Goal: Information Seeking & Learning: Find specific fact

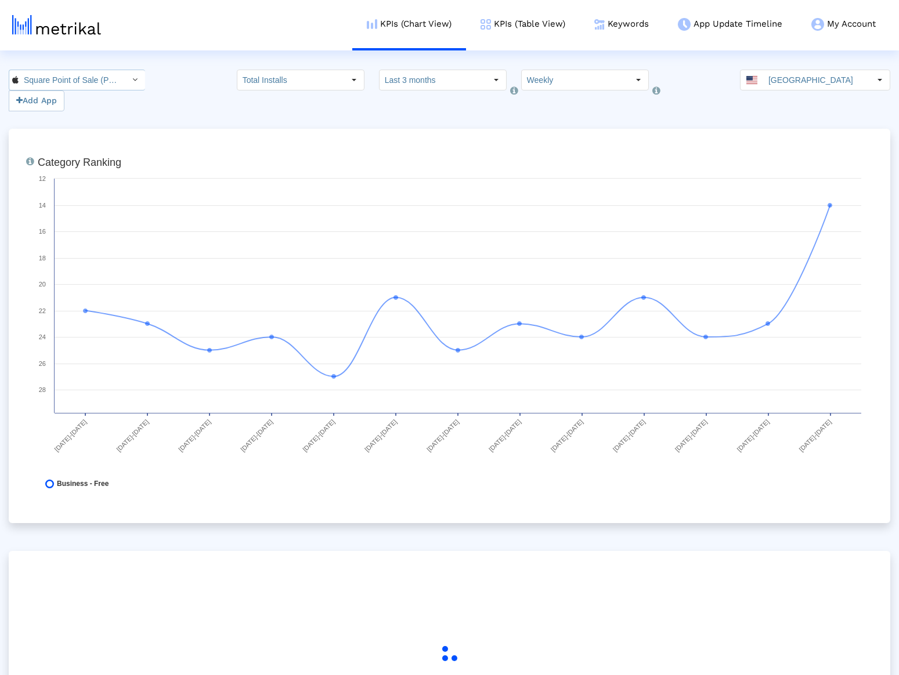
click at [96, 77] on input "Square Point of Sale (POS) < 335393788 >" at bounding box center [71, 80] width 104 height 20
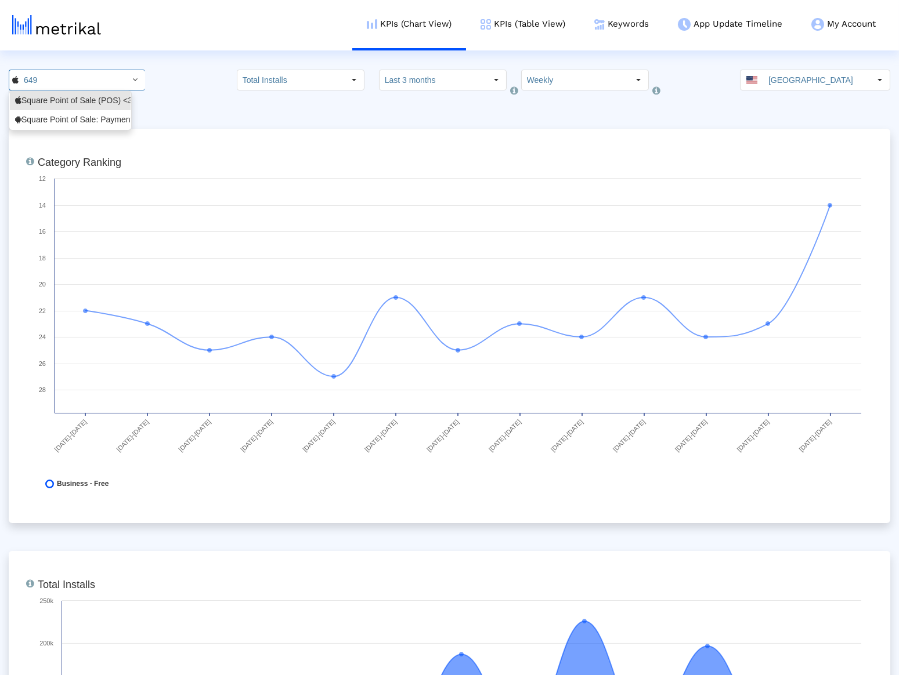
click at [176, 94] on div "649 Add App Total Installs Select how far back from [DATE] you would like to vi…" at bounding box center [449, 91] width 899 height 42
click at [617, 28] on link "Keywords" at bounding box center [622, 24] width 84 height 48
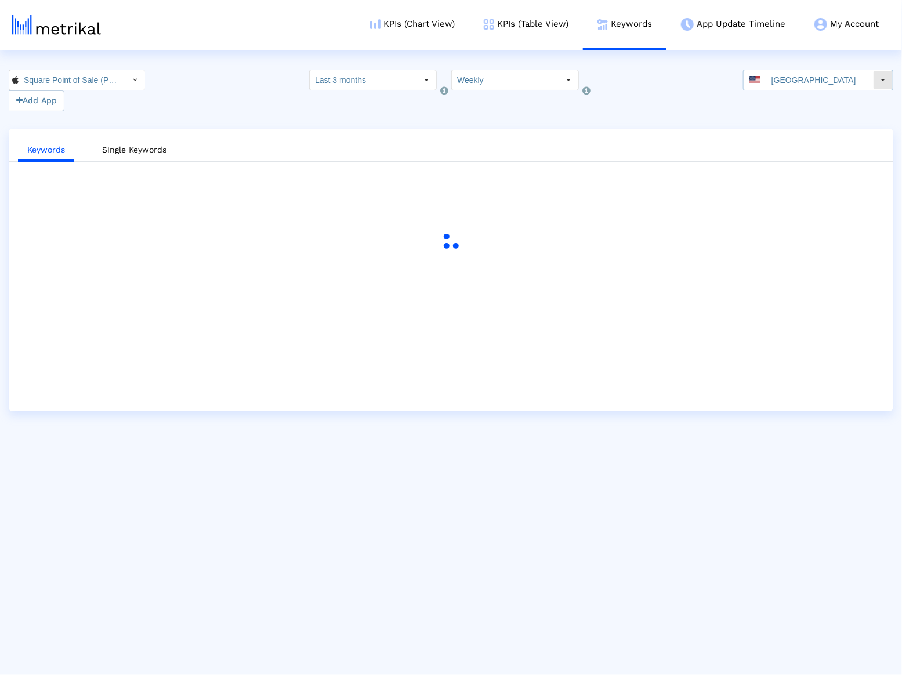
click at [841, 85] on input "[GEOGRAPHIC_DATA]" at bounding box center [819, 80] width 107 height 20
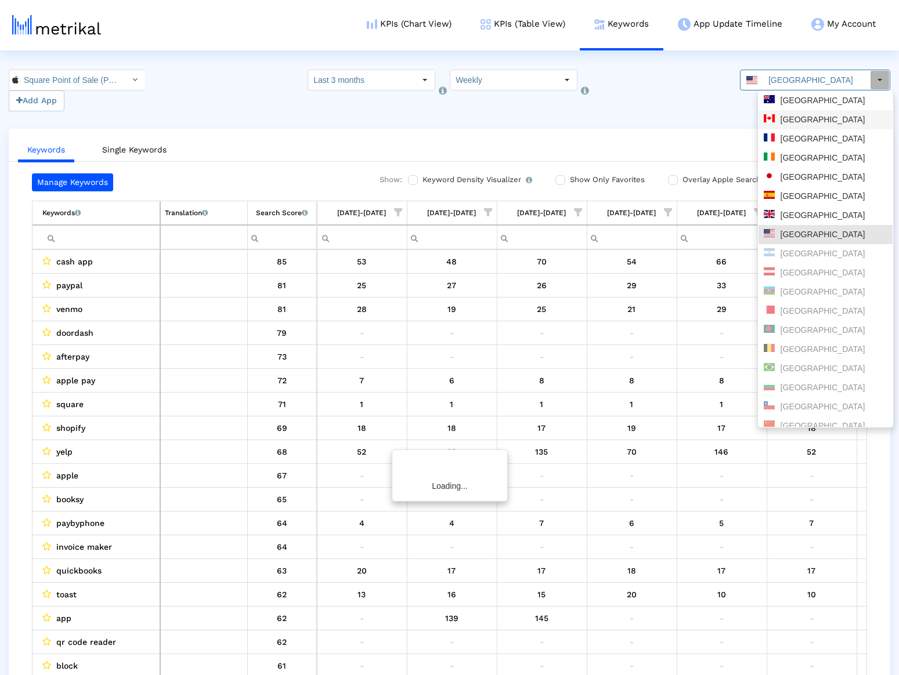
scroll to position [0, 623]
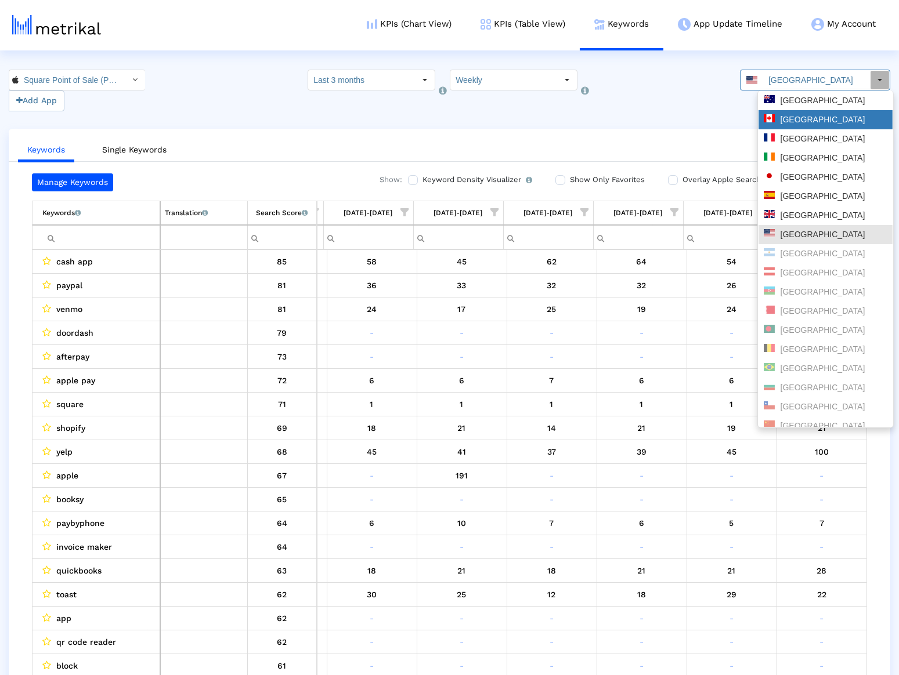
click at [823, 115] on div "[GEOGRAPHIC_DATA]" at bounding box center [826, 119] width 124 height 11
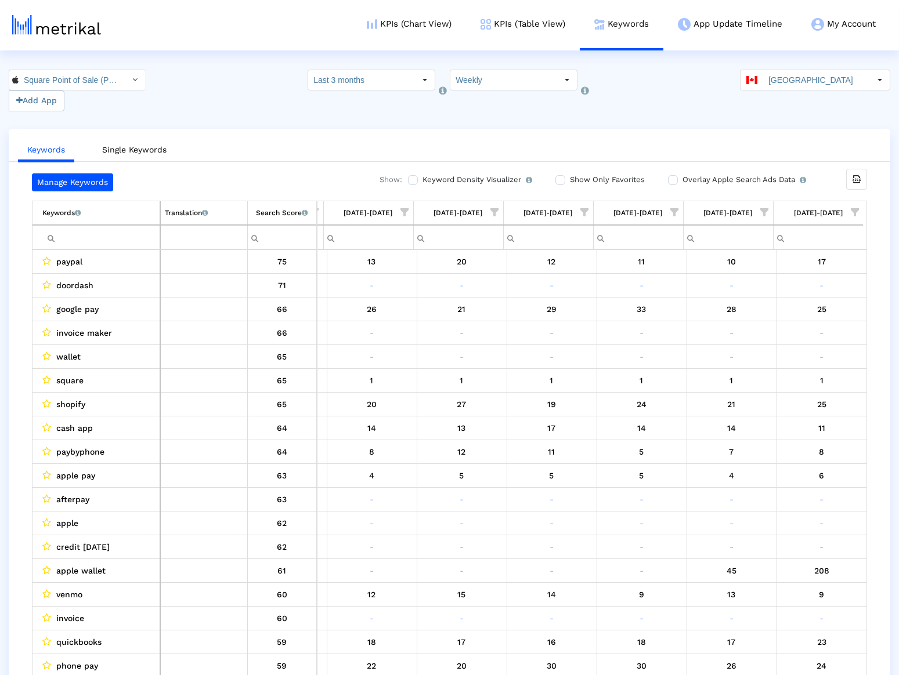
click at [122, 215] on td "Keywords List of keywords that are currently being tracked in Mobile Action." at bounding box center [96, 213] width 128 height 24
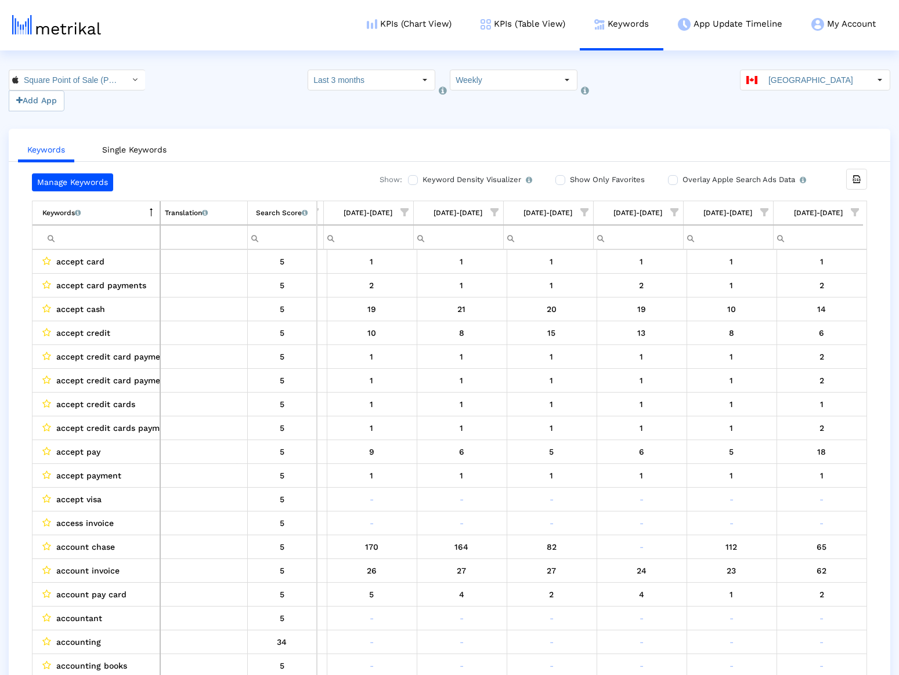
click at [122, 215] on td "Keywords List of keywords that are currently being tracked in Mobile Action." at bounding box center [96, 213] width 128 height 24
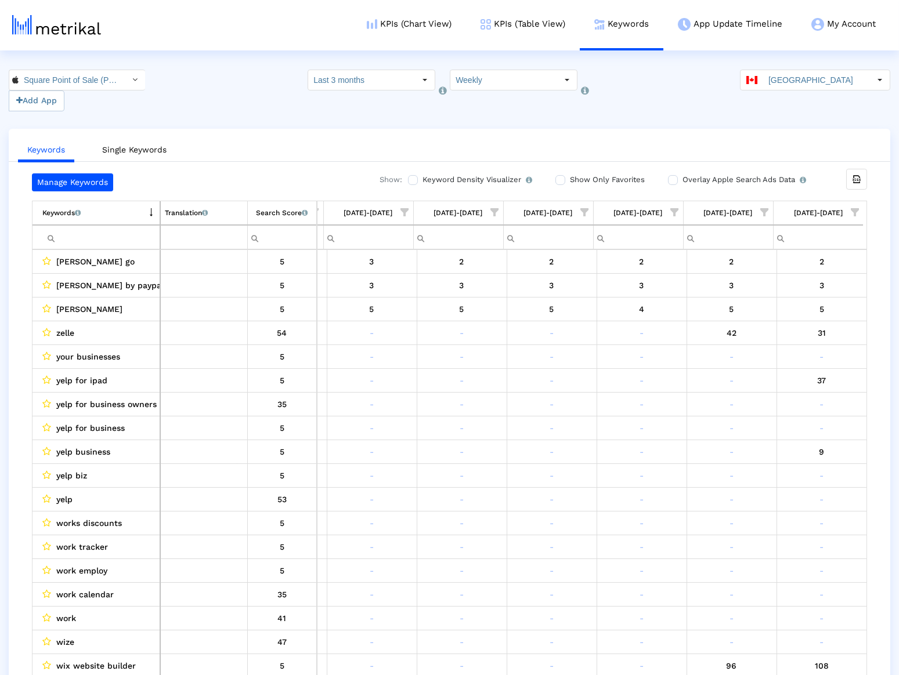
click at [71, 230] on input "Filter cell" at bounding box center [100, 237] width 117 height 19
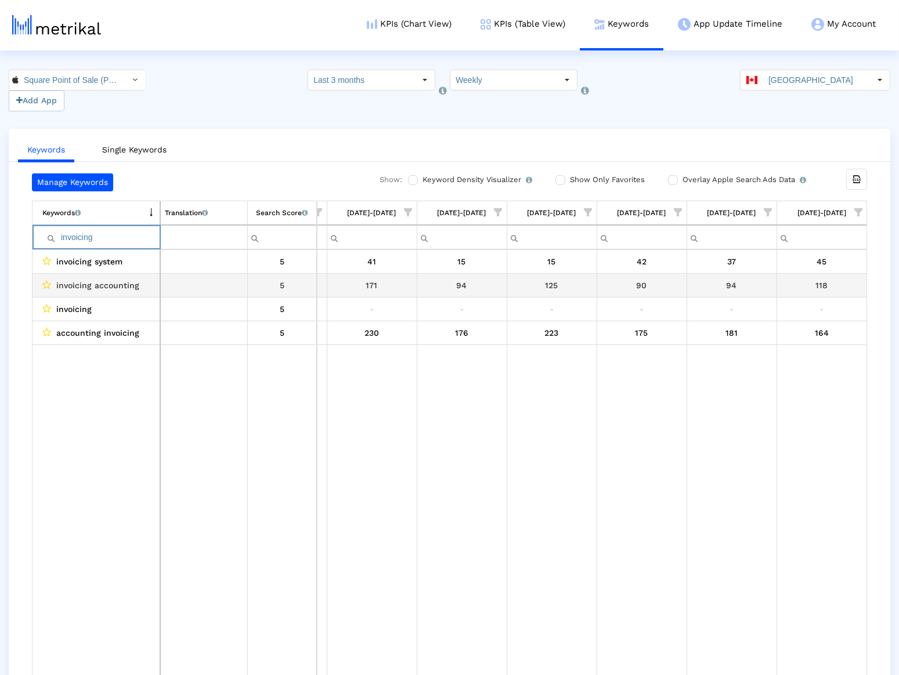
scroll to position [0, 619]
click at [115, 236] on input "invoicing" at bounding box center [100, 237] width 117 height 19
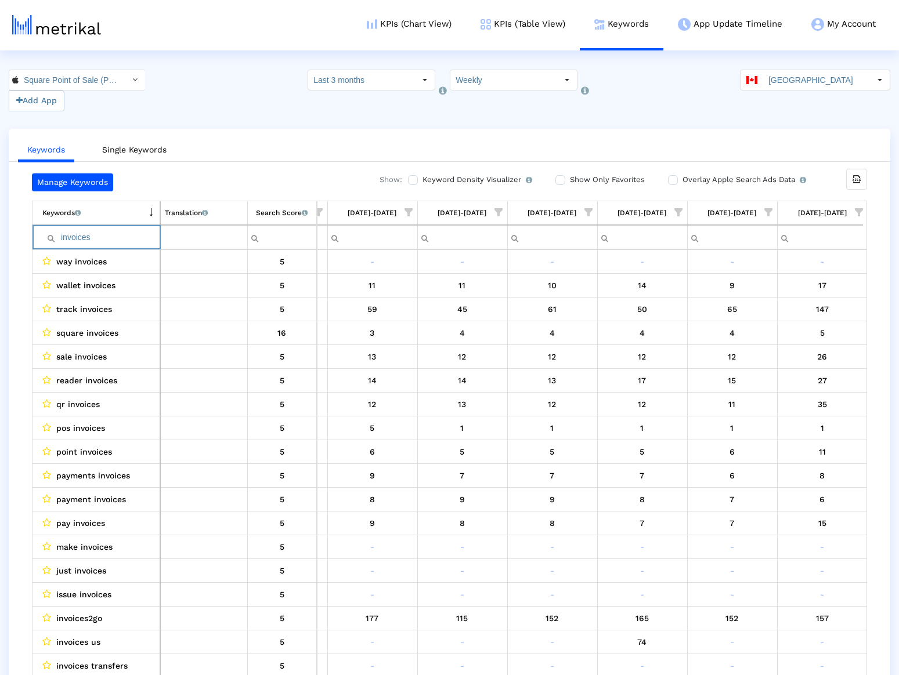
click at [194, 52] on html "KPIs (Chart View) KPIs (Table View) Keywords App Update Timeline My Account Key…" at bounding box center [449, 359] width 899 height 719
click at [106, 232] on input "invoices" at bounding box center [100, 237] width 117 height 19
click at [292, 218] on div "Search Score An estimate of relative search volume of each keyword. It is on a …" at bounding box center [282, 212] width 52 height 15
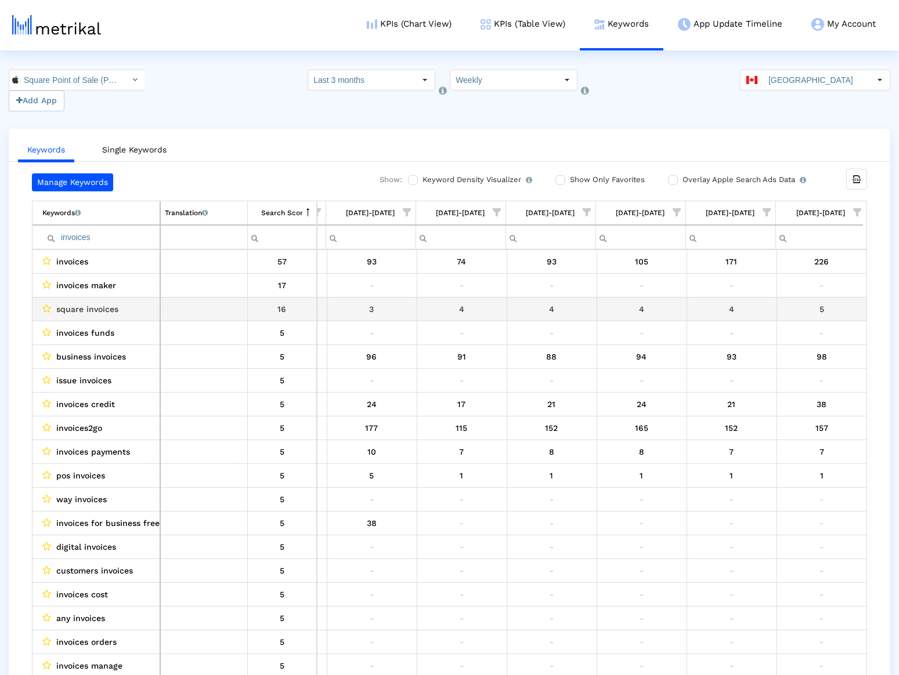
scroll to position [0, 623]
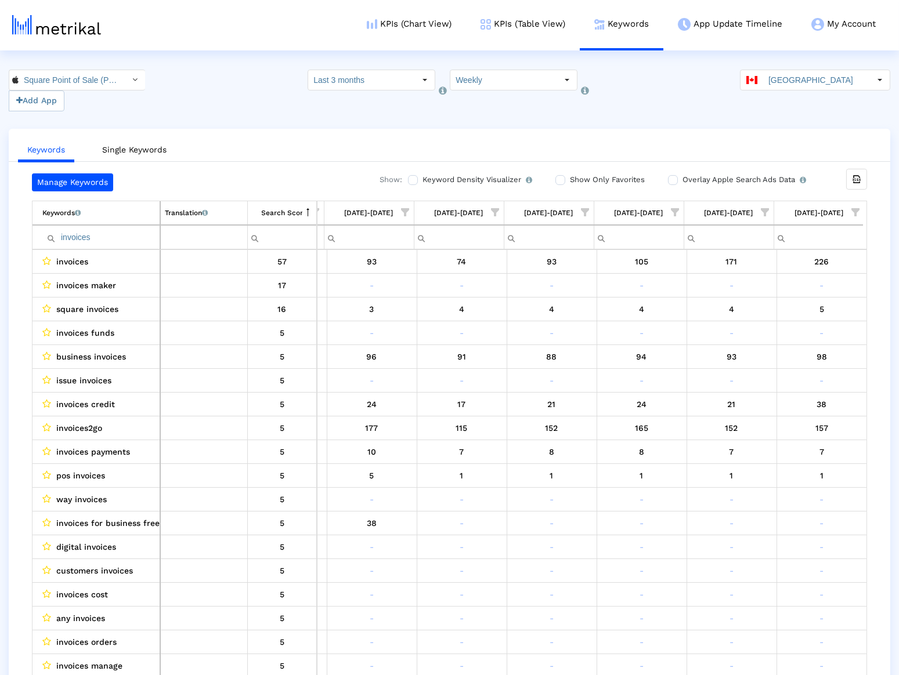
click at [852, 211] on span "Show filter options for column '10/05/25-10/11/25'" at bounding box center [855, 212] width 8 height 8
click at [819, 207] on div "[DATE]-[DATE]" at bounding box center [818, 212] width 49 height 15
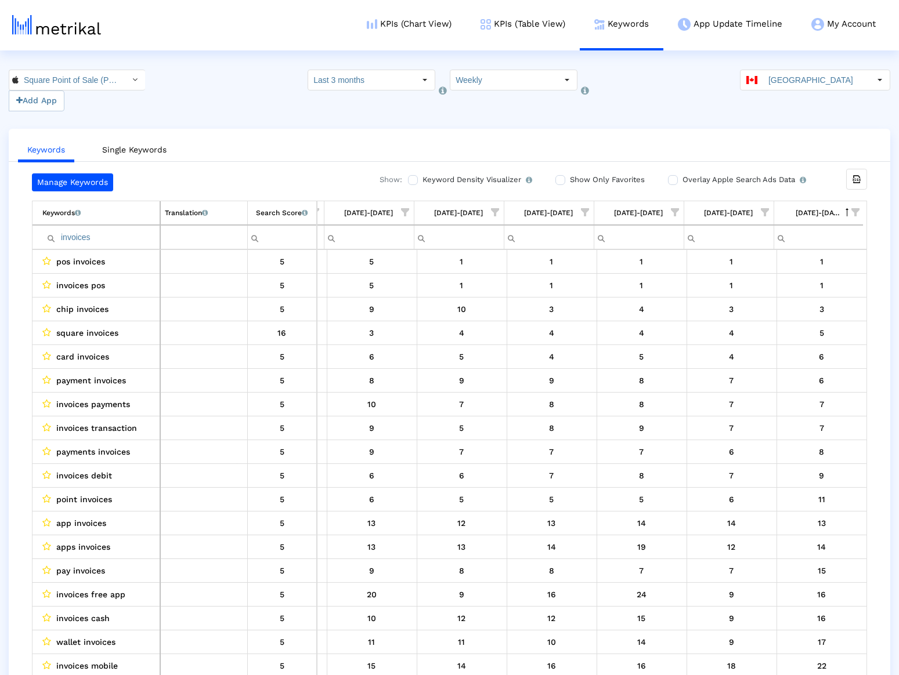
click at [269, 207] on div "Search Score An estimate of relative search volume of each keyword. It is on a …" at bounding box center [282, 212] width 52 height 15
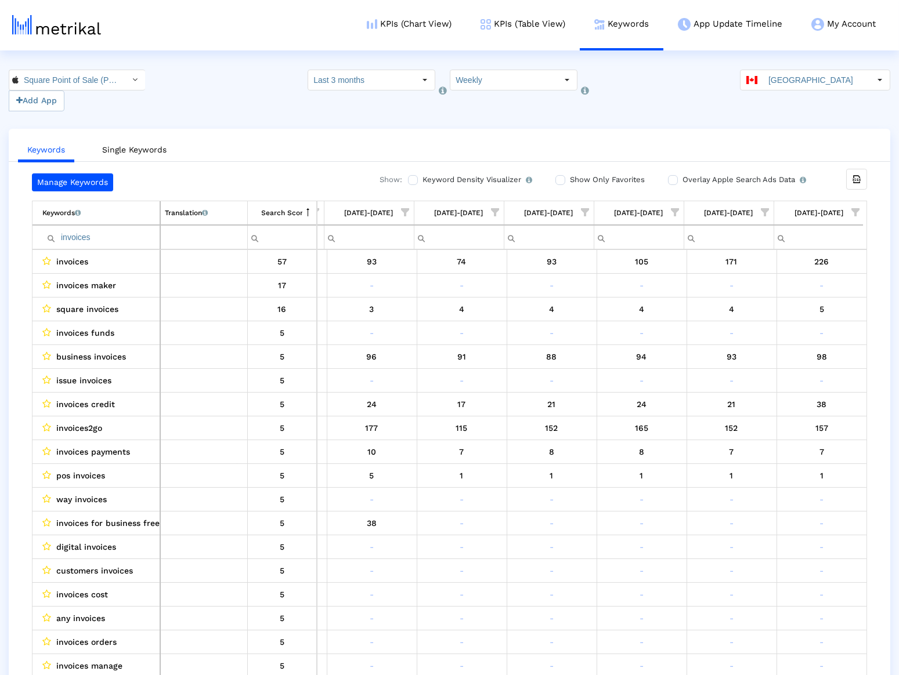
click at [852, 211] on span "Show filter options for column '10/05/25-10/11/25'" at bounding box center [855, 212] width 8 height 8
click at [829, 166] on div "Keywords Single Keywords Manage Keywords Show: Keyword Density Visualizer Turn …" at bounding box center [449, 424] width 881 height 591
click at [84, 233] on input "invoices" at bounding box center [100, 237] width 117 height 19
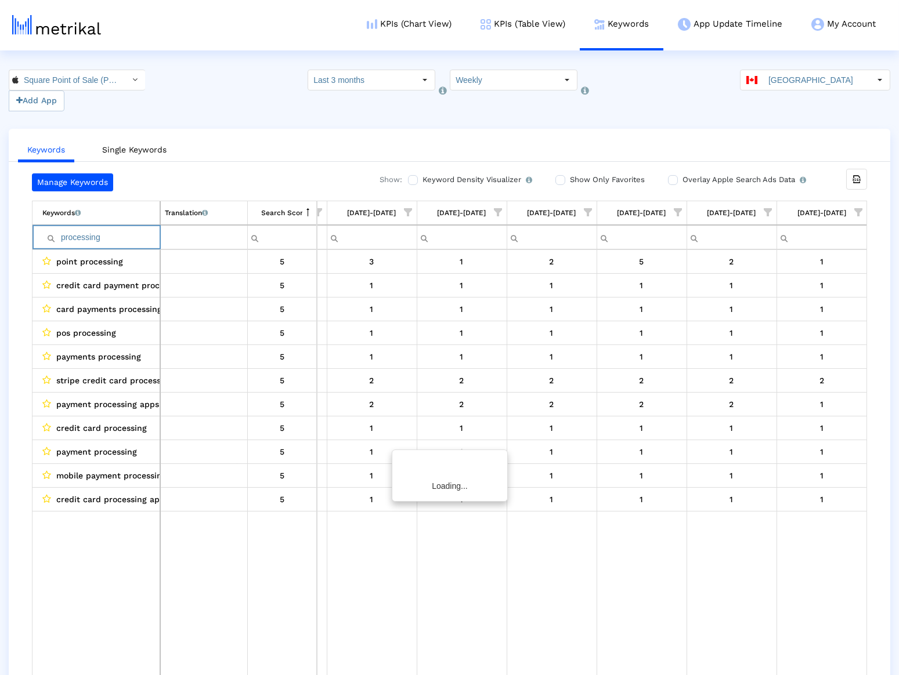
scroll to position [0, 620]
type input "processing"
click at [12, 214] on div "Manage Keywords Show: Keyword Density Visualizer Turn this on to view where and…" at bounding box center [449, 437] width 881 height 529
